Goal: Information Seeking & Learning: Find contact information

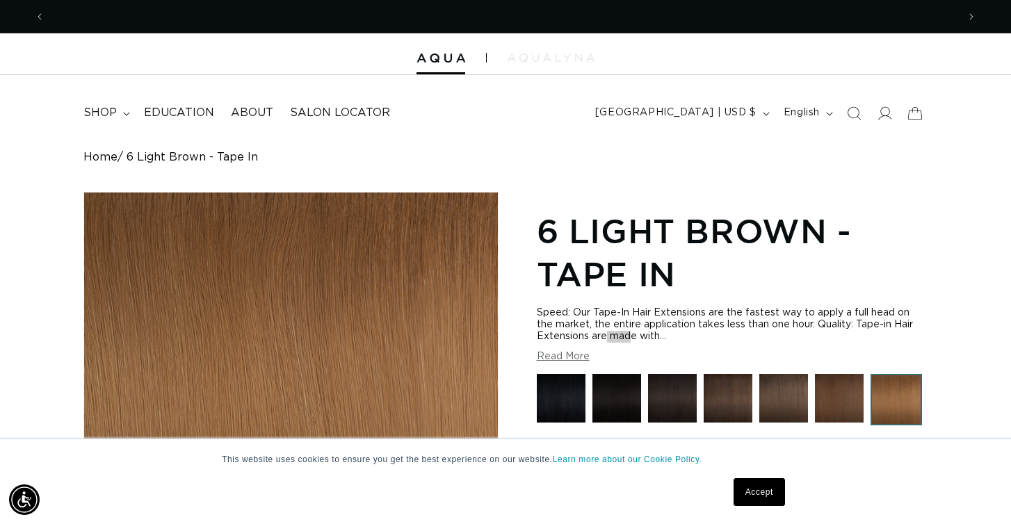
scroll to position [0, 913]
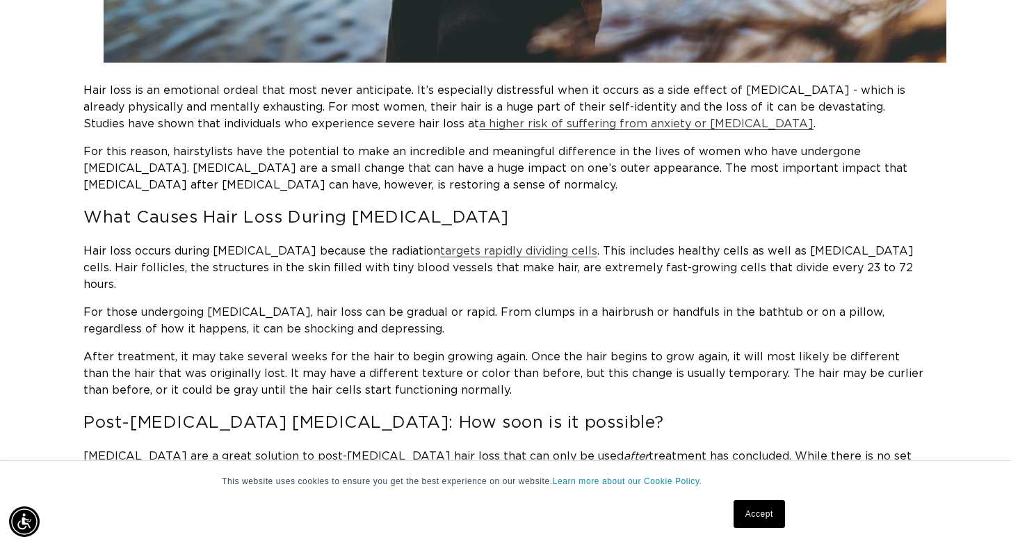
scroll to position [0, 913]
click at [763, 512] on link "Accept" at bounding box center [759, 514] width 51 height 28
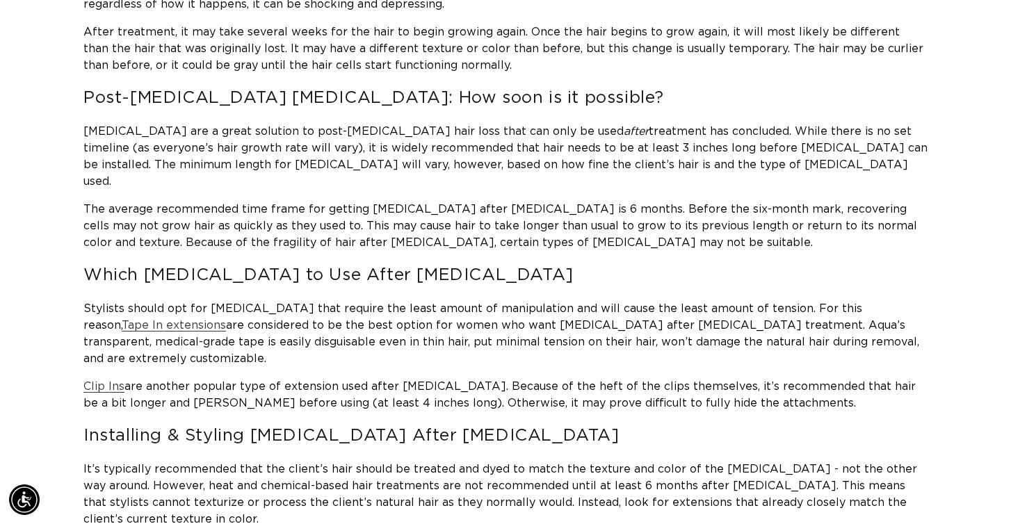
scroll to position [0, 1825]
click at [582, 204] on span "The average recommended time frame for getting hair extensions after chemothera…" at bounding box center [500, 226] width 834 height 45
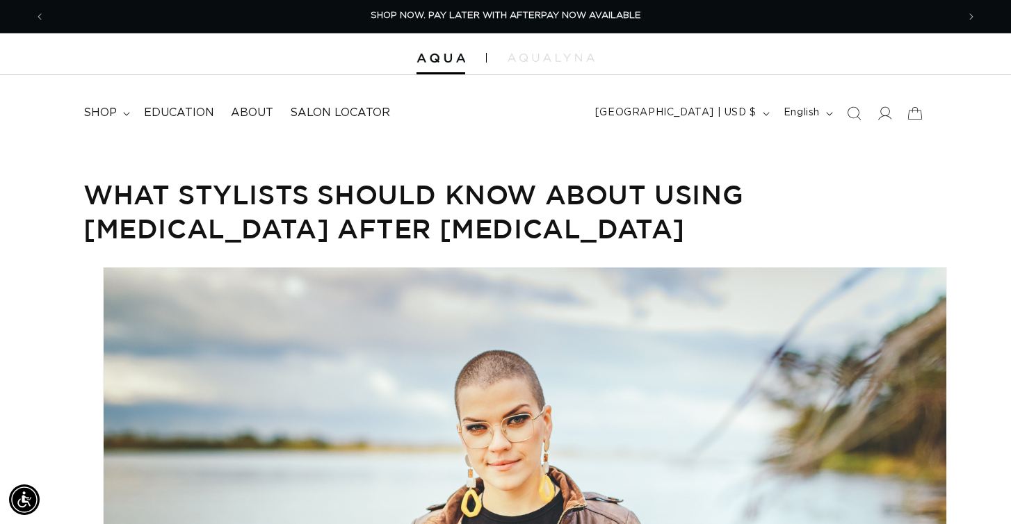
scroll to position [0, 0]
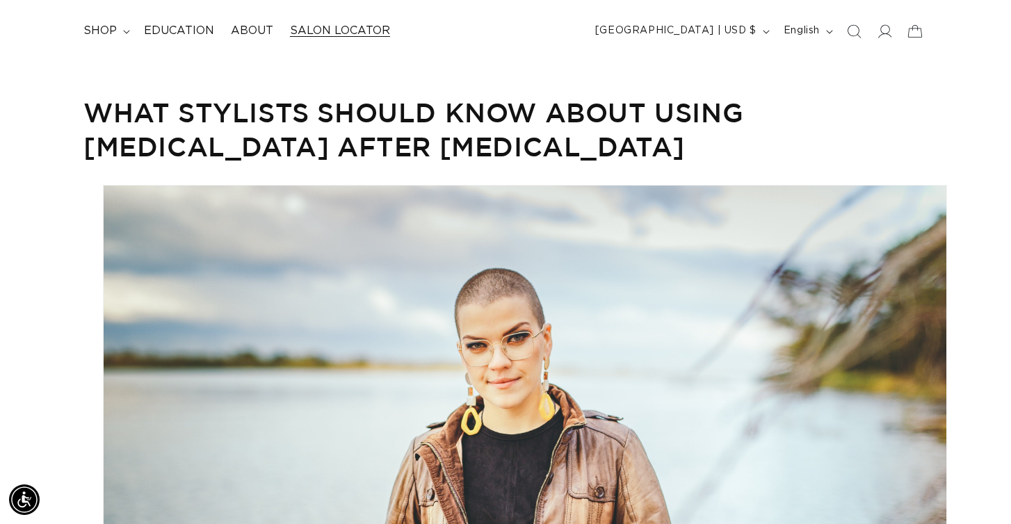
click at [319, 33] on span "Salon Locator" at bounding box center [340, 31] width 100 height 15
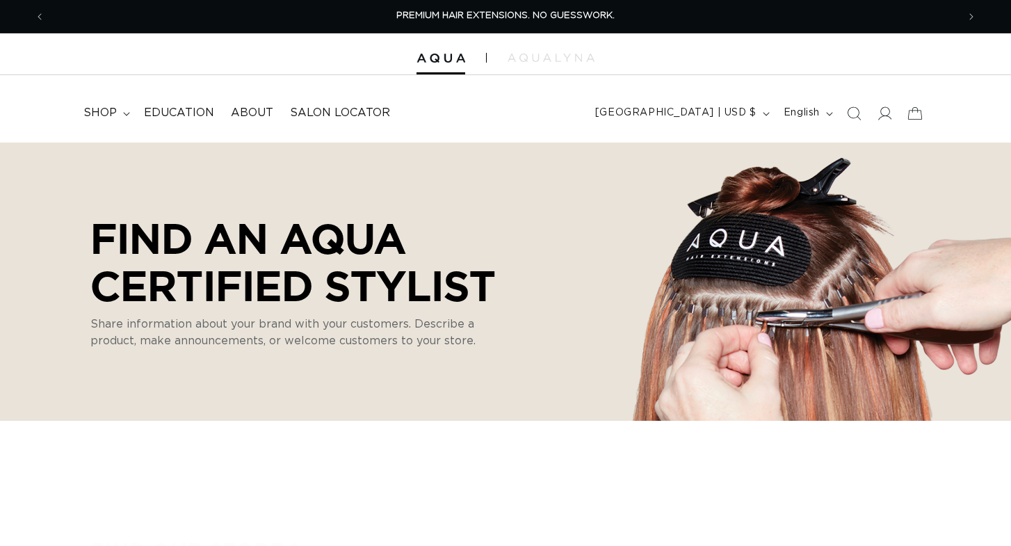
select select "m"
